Goal: Task Accomplishment & Management: Manage account settings

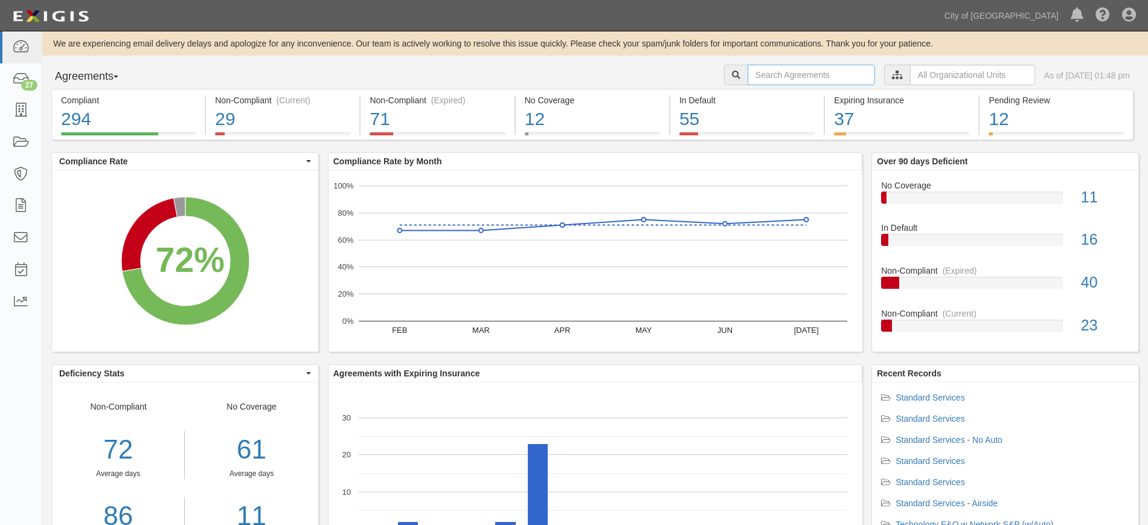
click at [791, 73] on input "text" at bounding box center [811, 75] width 127 height 21
type input "bandura"
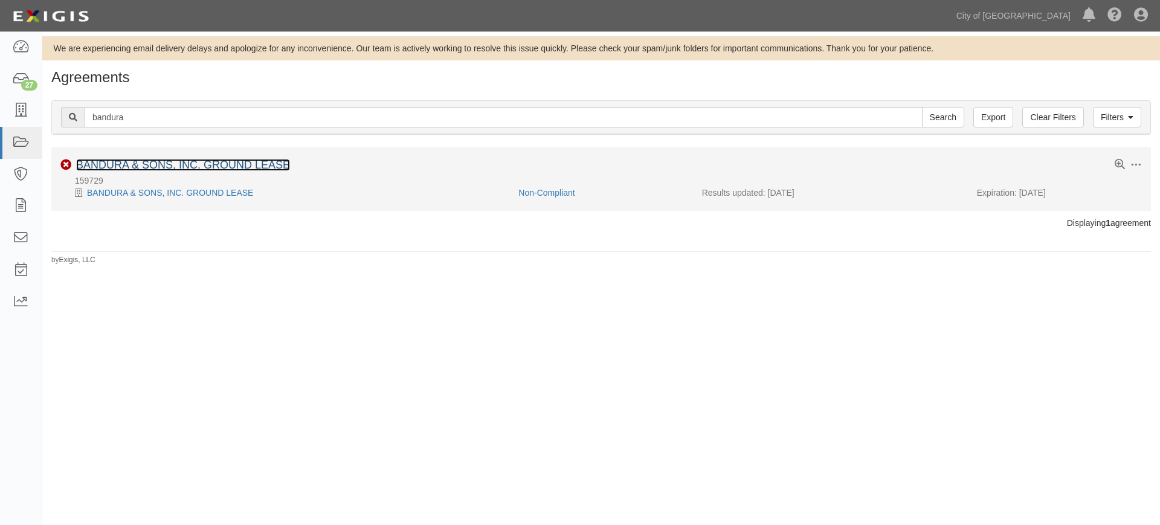
click at [181, 167] on link "BANDURA & SONS, INC. GROUND LEASE" at bounding box center [183, 165] width 214 height 12
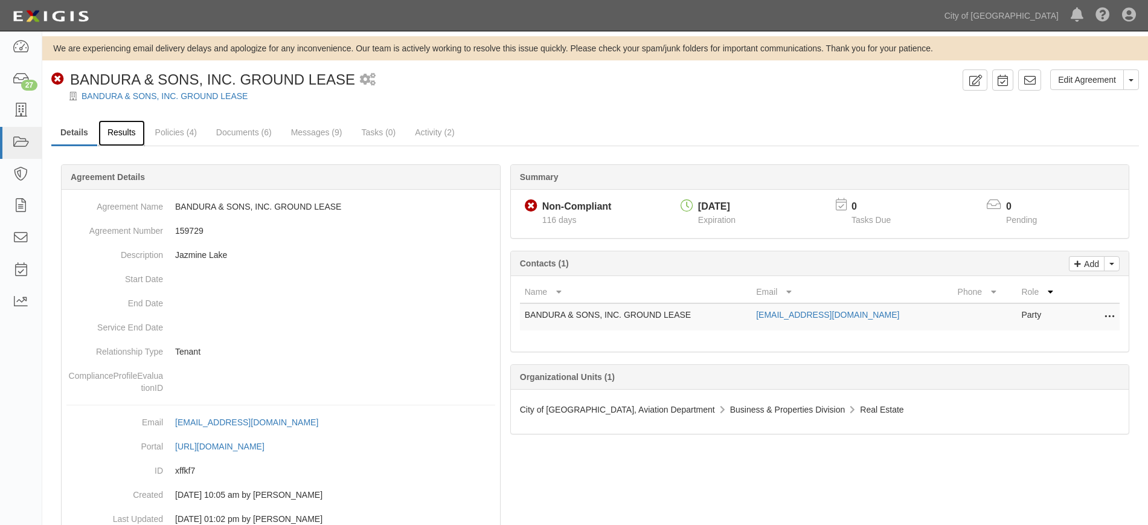
click at [129, 134] on link "Results" at bounding box center [121, 133] width 47 height 26
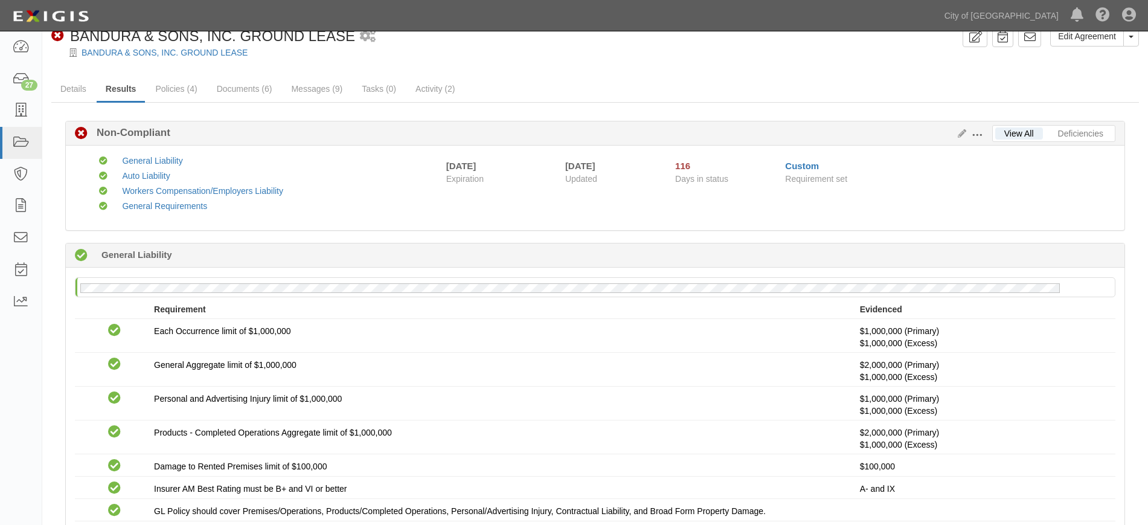
scroll to position [39, 0]
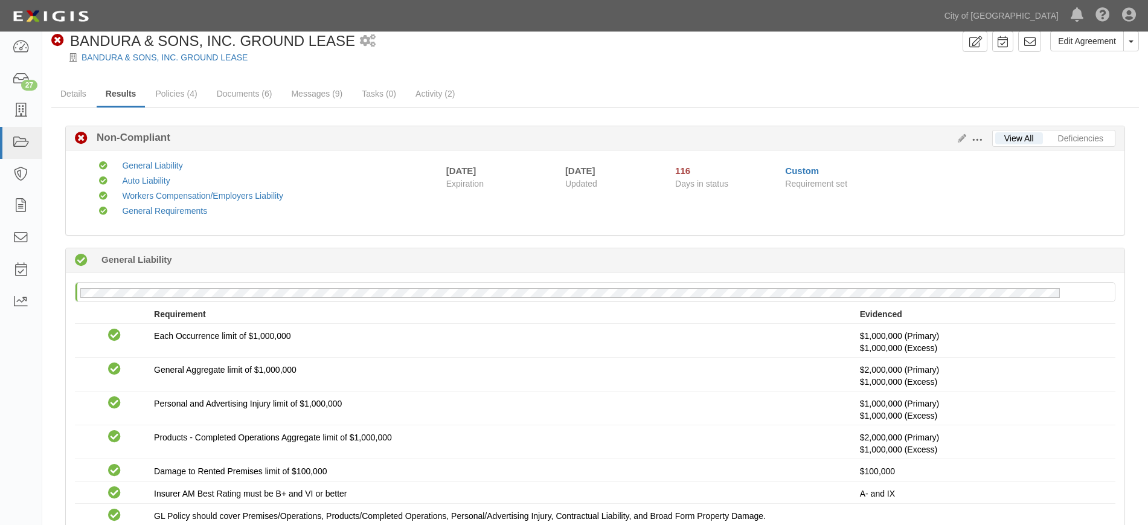
click at [977, 145] on span at bounding box center [977, 140] width 11 height 11
click at [961, 135] on icon at bounding box center [959, 139] width 13 height 8
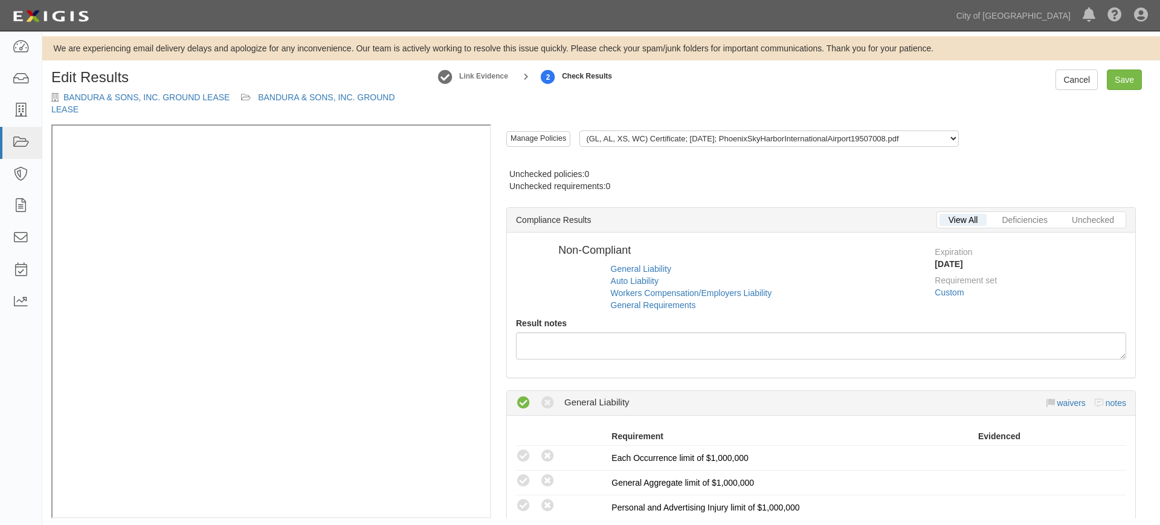
radio input "true"
radio input "false"
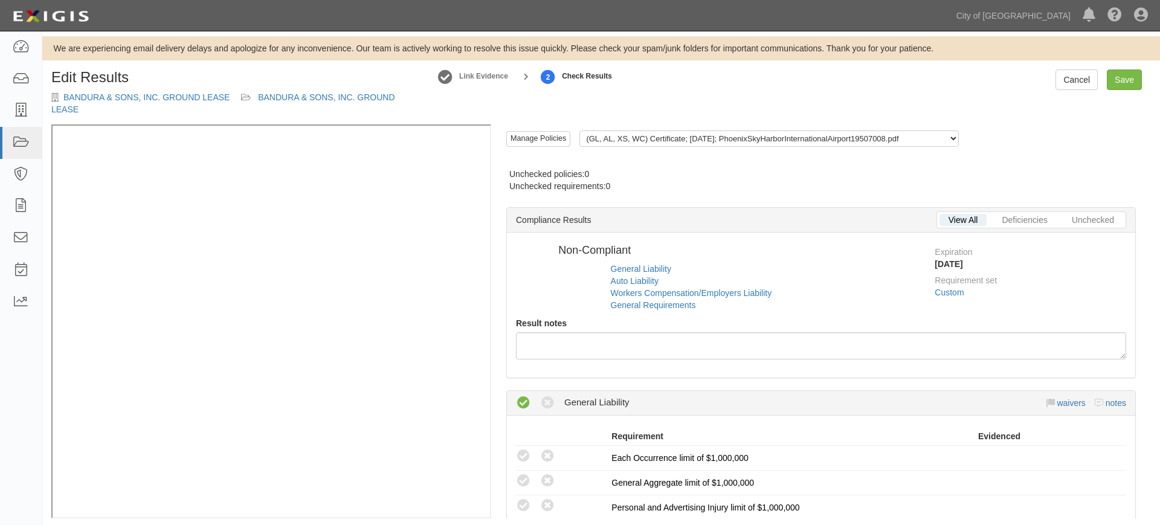
radio input "true"
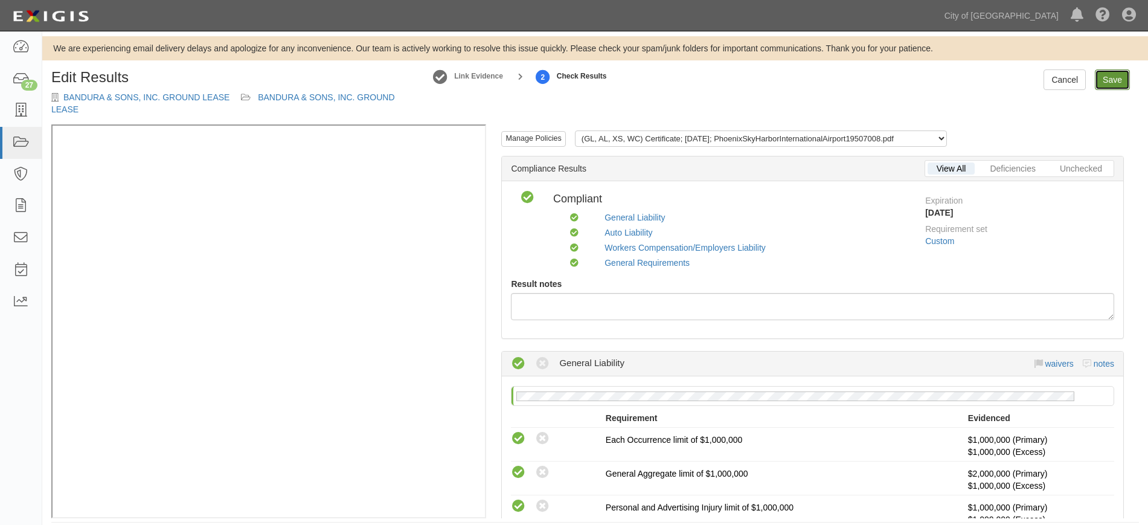
click at [1120, 84] on link "Save" at bounding box center [1112, 79] width 35 height 21
radio input "true"
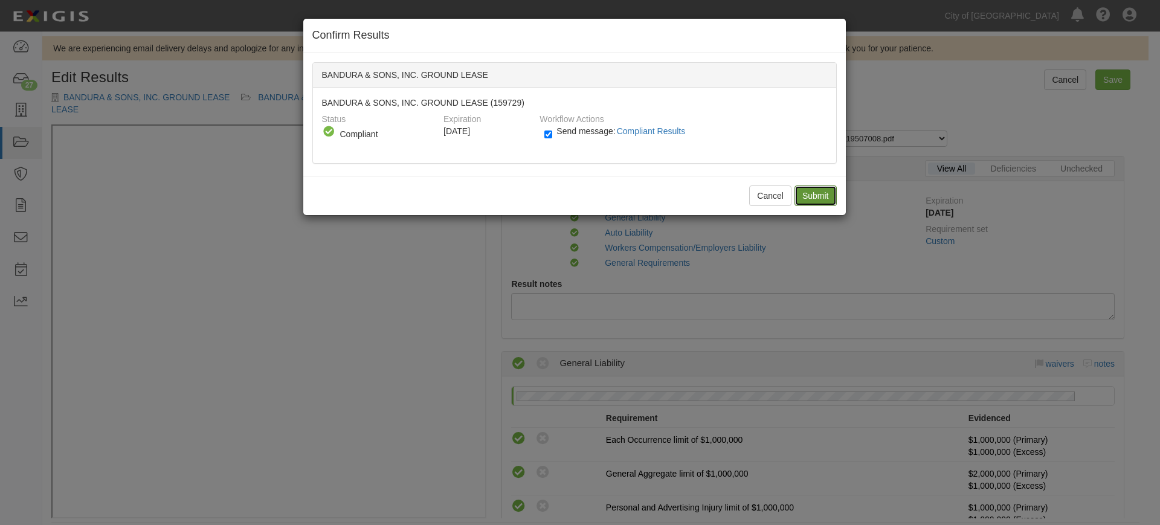
click at [813, 195] on input "Submit" at bounding box center [815, 195] width 42 height 21
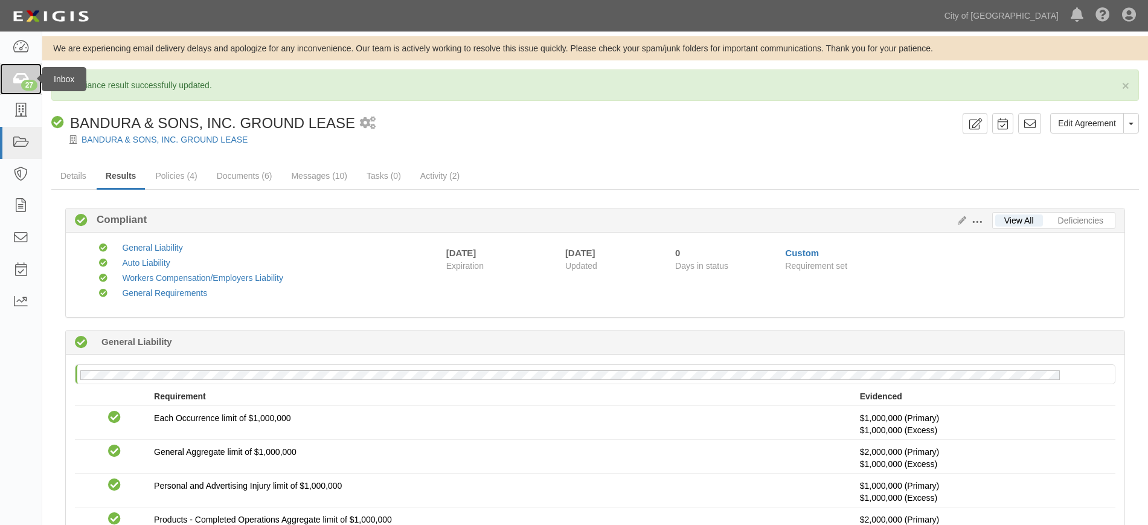
click at [16, 63] on link "27" at bounding box center [21, 79] width 42 height 32
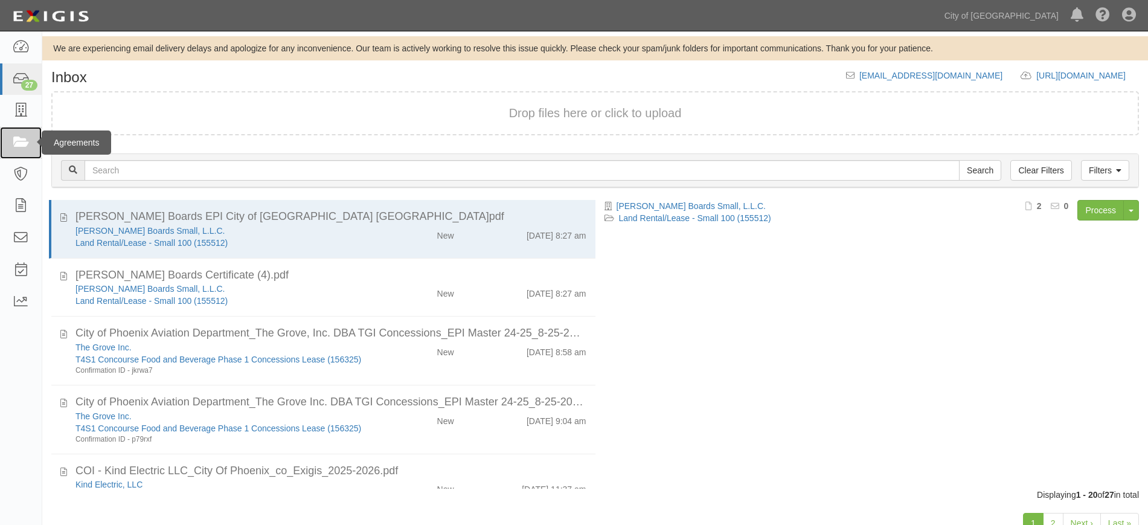
click at [18, 148] on icon at bounding box center [20, 143] width 17 height 14
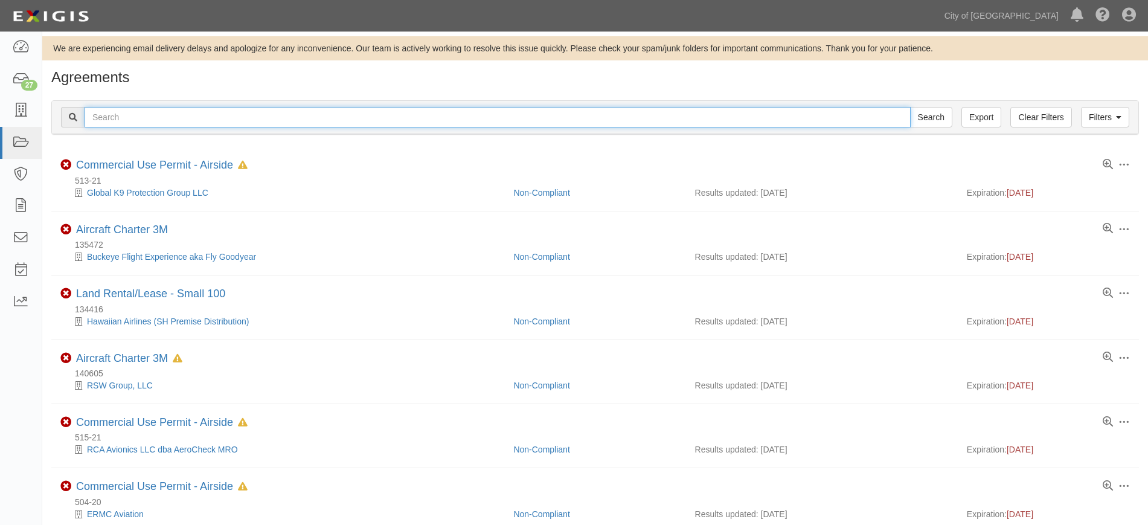
click at [605, 117] on input "text" at bounding box center [498, 117] width 826 height 21
type input "bandura"
click at [910, 107] on input "Search" at bounding box center [931, 117] width 42 height 21
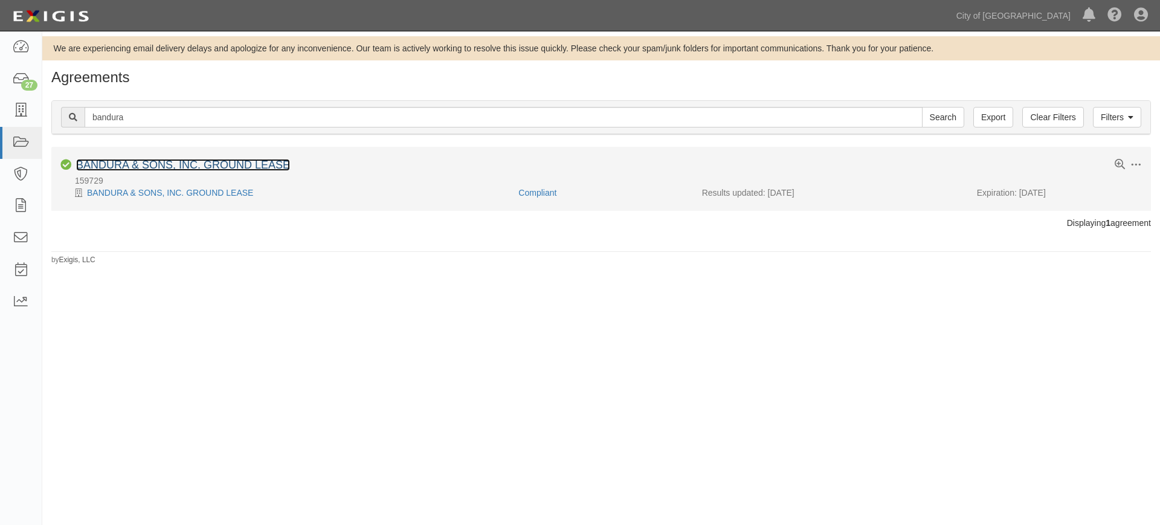
click at [213, 164] on link "BANDURA & SONS, INC. GROUND LEASE" at bounding box center [183, 165] width 214 height 12
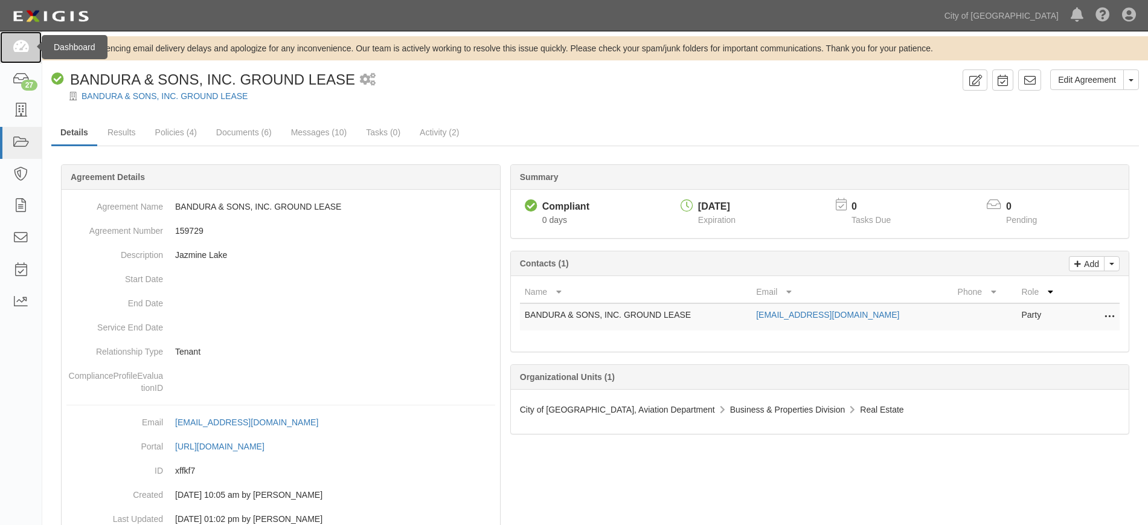
click at [14, 41] on icon at bounding box center [20, 47] width 17 height 14
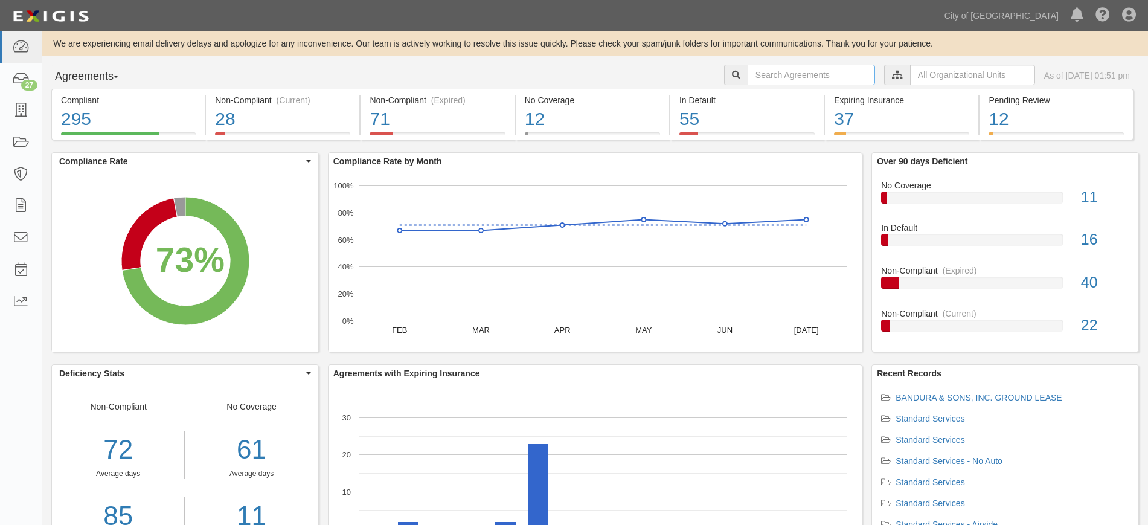
click at [823, 82] on input "text" at bounding box center [811, 75] width 127 height 21
type input "bandura"
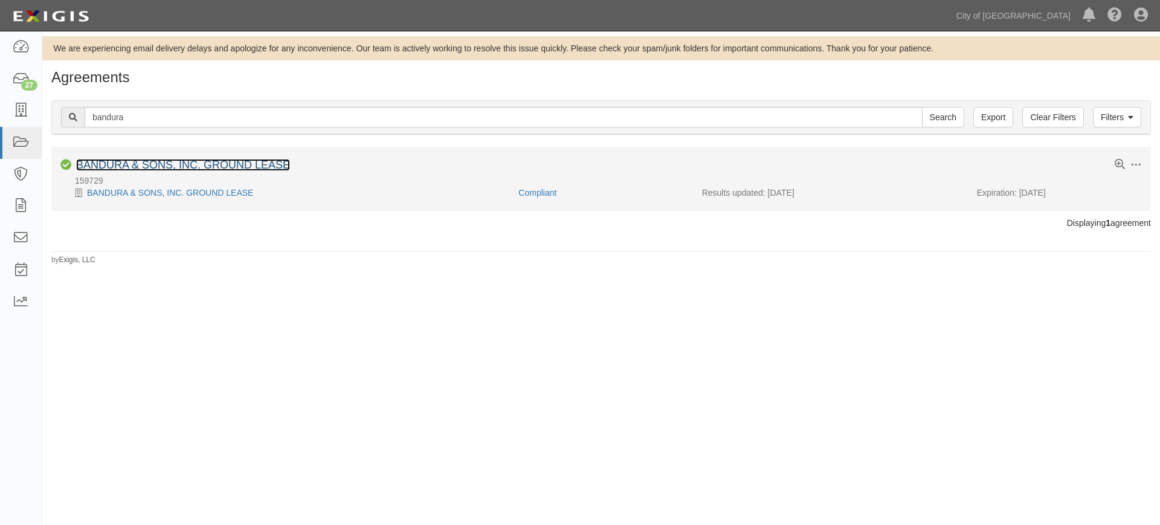
click at [156, 162] on link "BANDURA & SONS, INC. GROUND LEASE" at bounding box center [183, 165] width 214 height 12
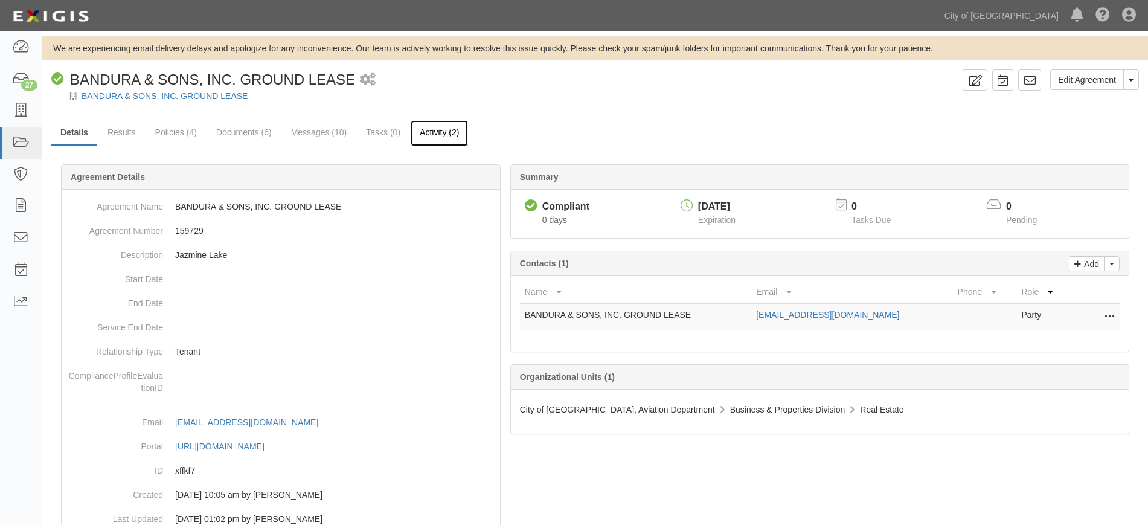
click at [439, 136] on link "Activity (2)" at bounding box center [439, 133] width 57 height 26
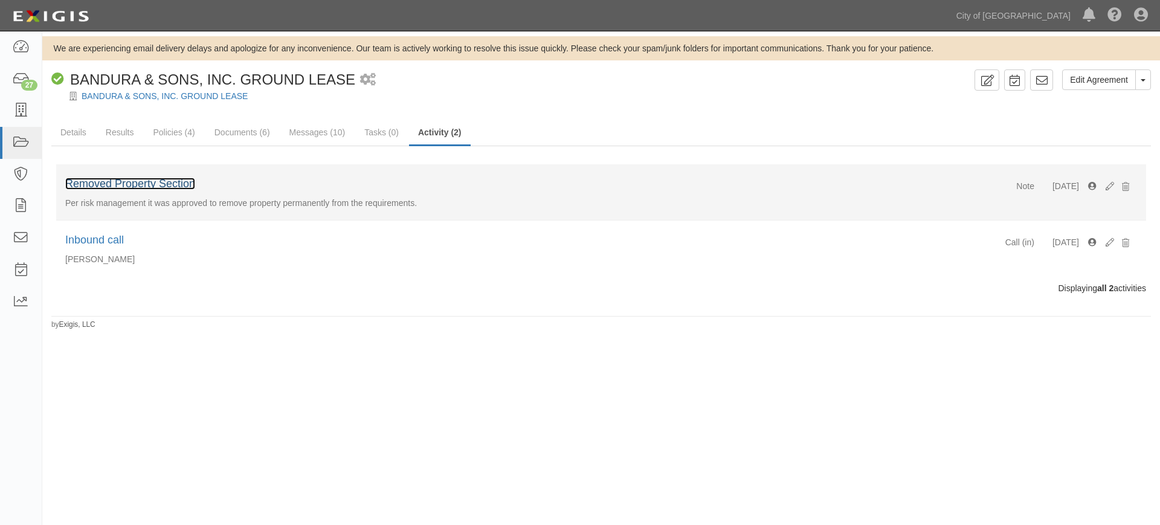
click at [174, 178] on link "Removed Property Section" at bounding box center [130, 184] width 130 height 12
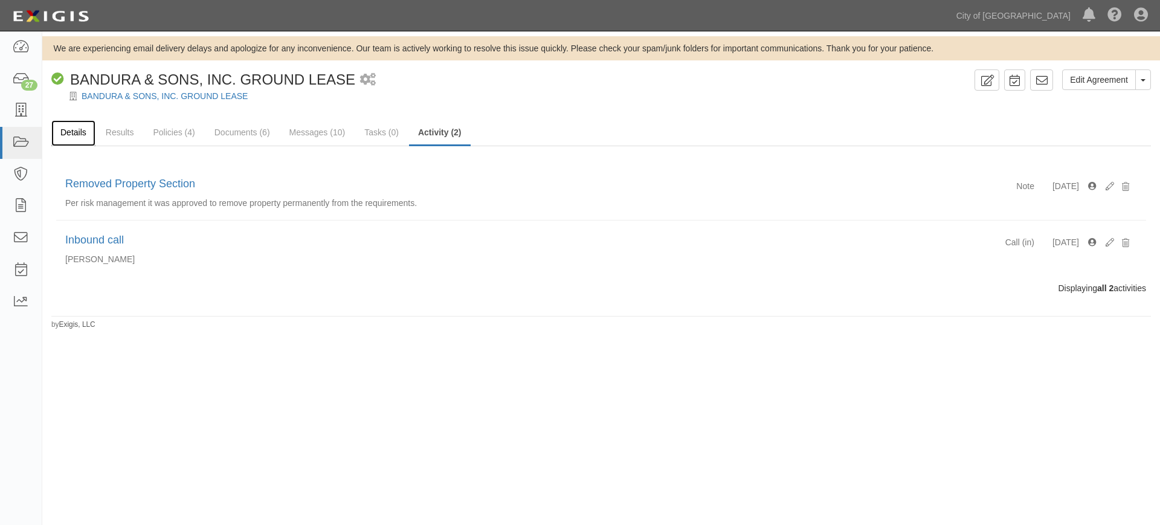
click at [80, 134] on link "Details" at bounding box center [73, 133] width 44 height 26
